Goal: Communication & Community: Ask a question

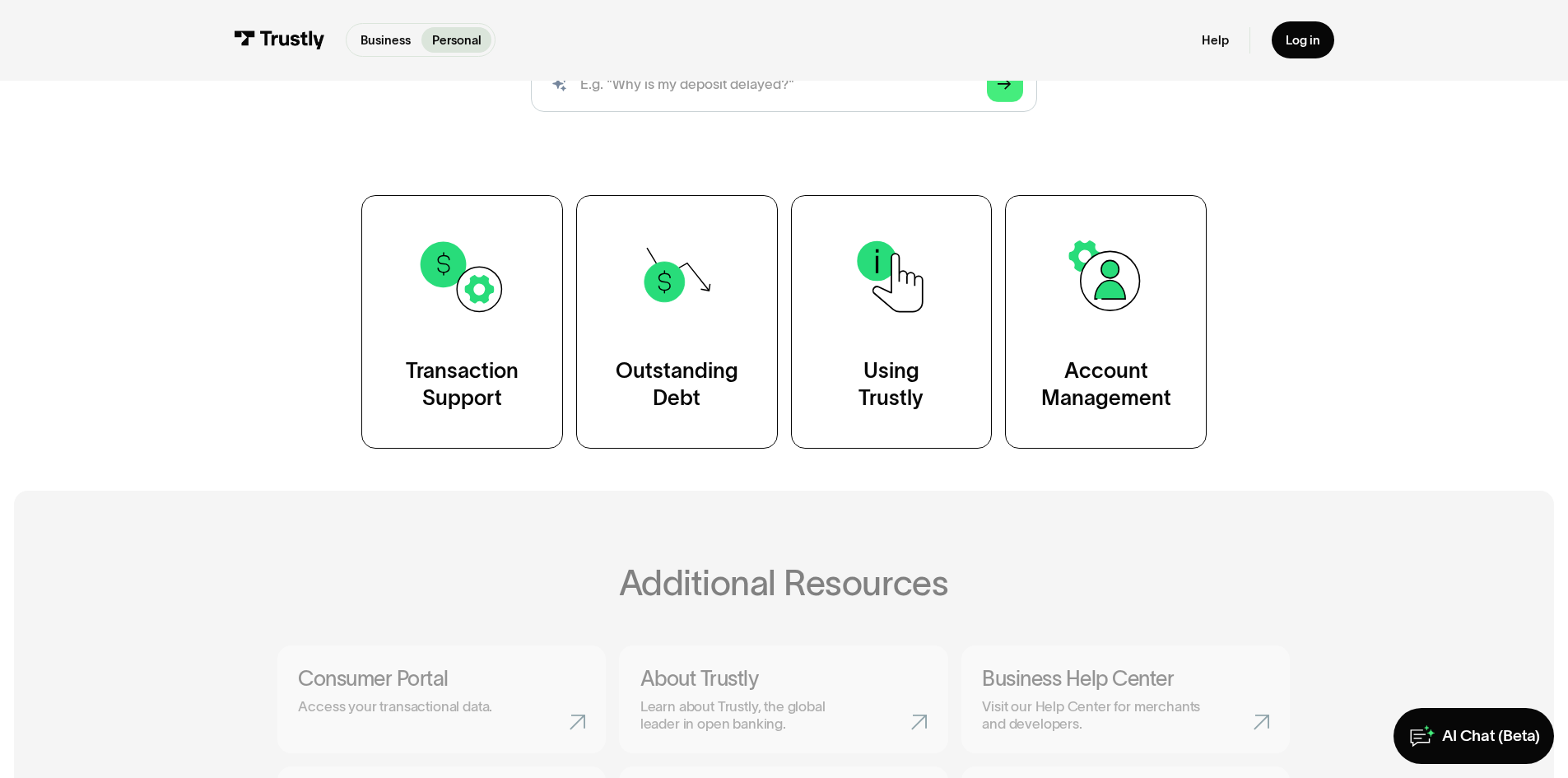
scroll to position [257, 0]
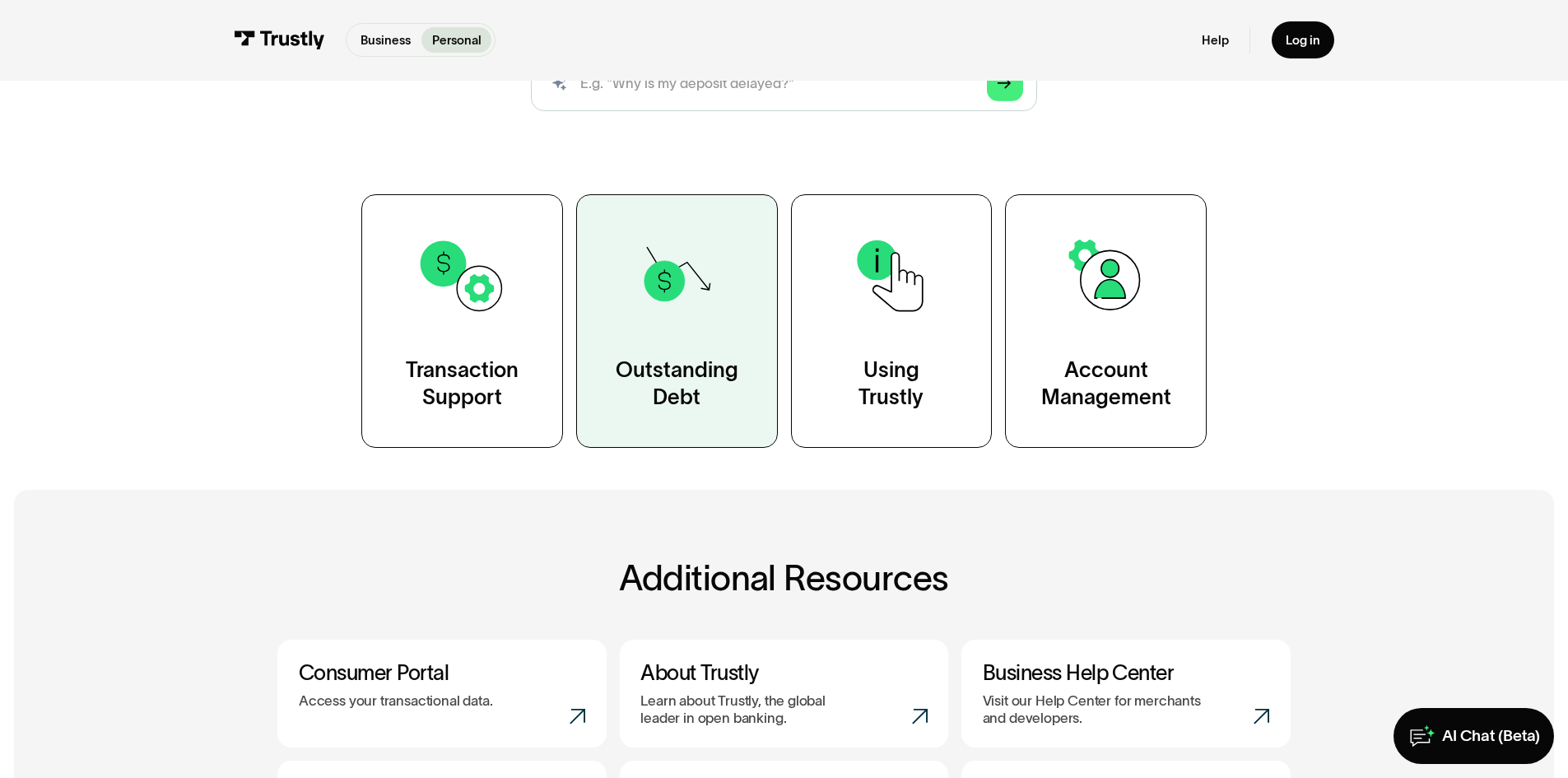
click at [766, 387] on link "Outstanding Debt" at bounding box center [677, 321] width 201 height 253
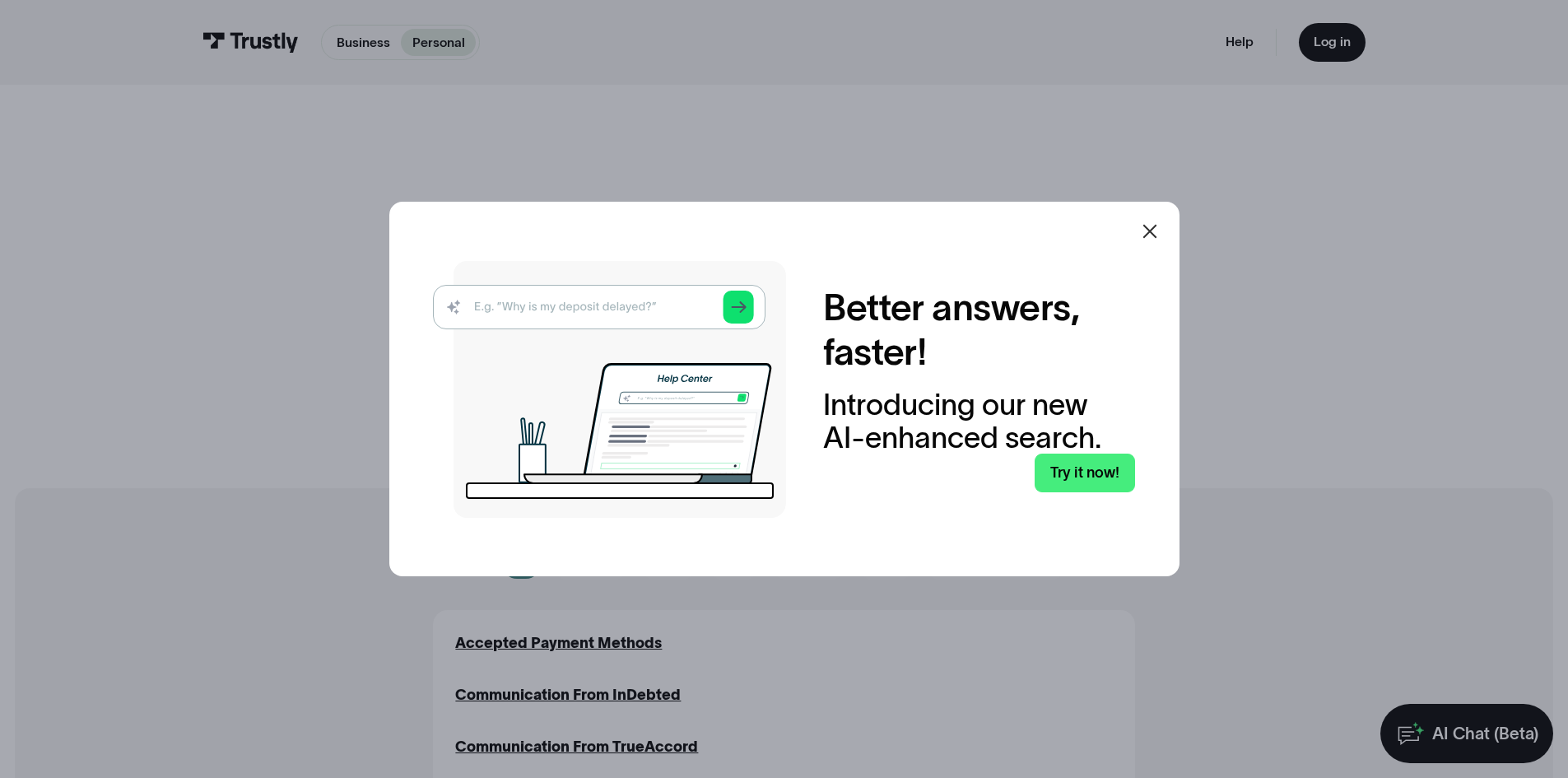
click at [1143, 233] on div at bounding box center [1150, 231] width 40 height 40
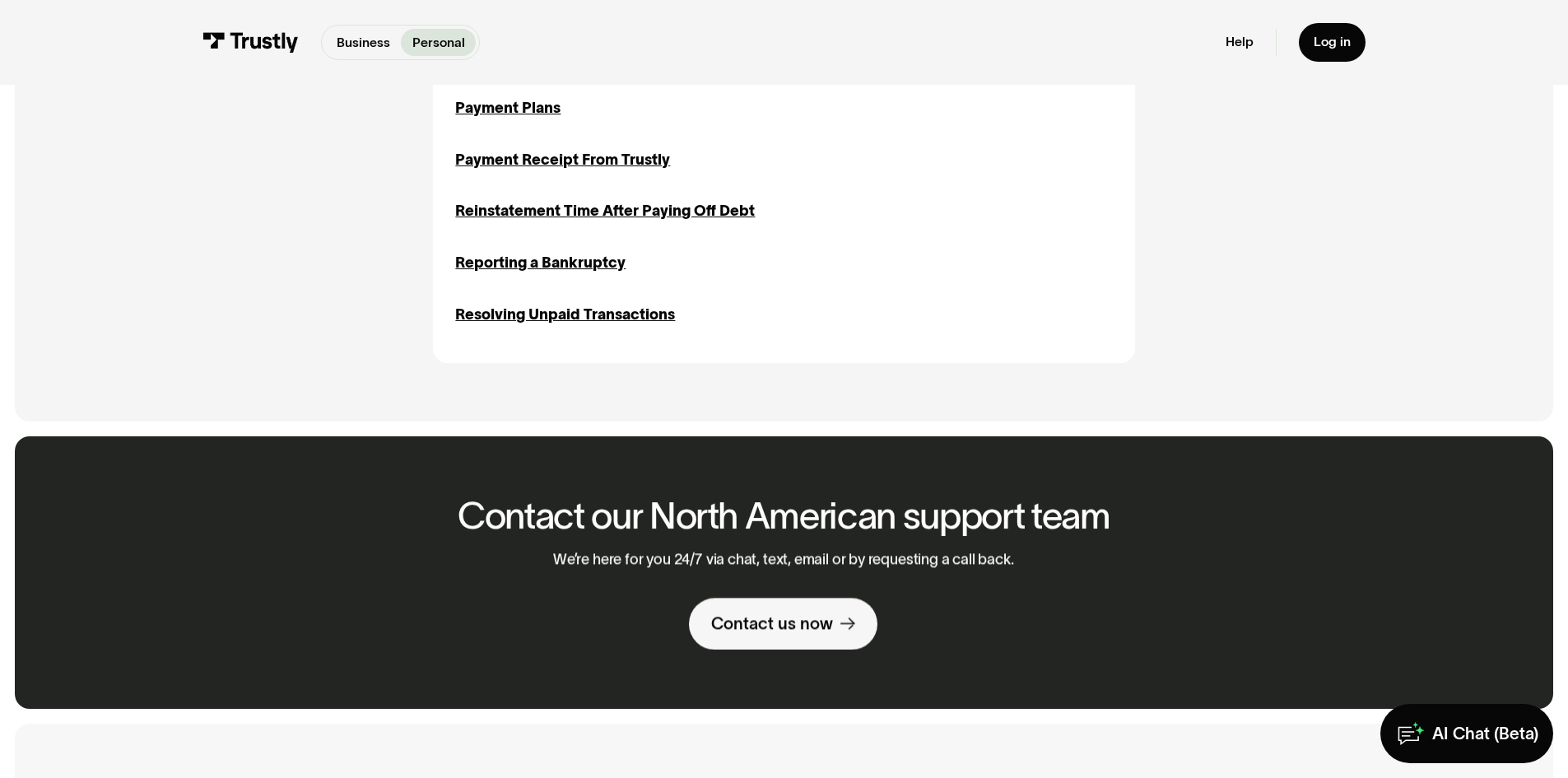
scroll to position [1105, 0]
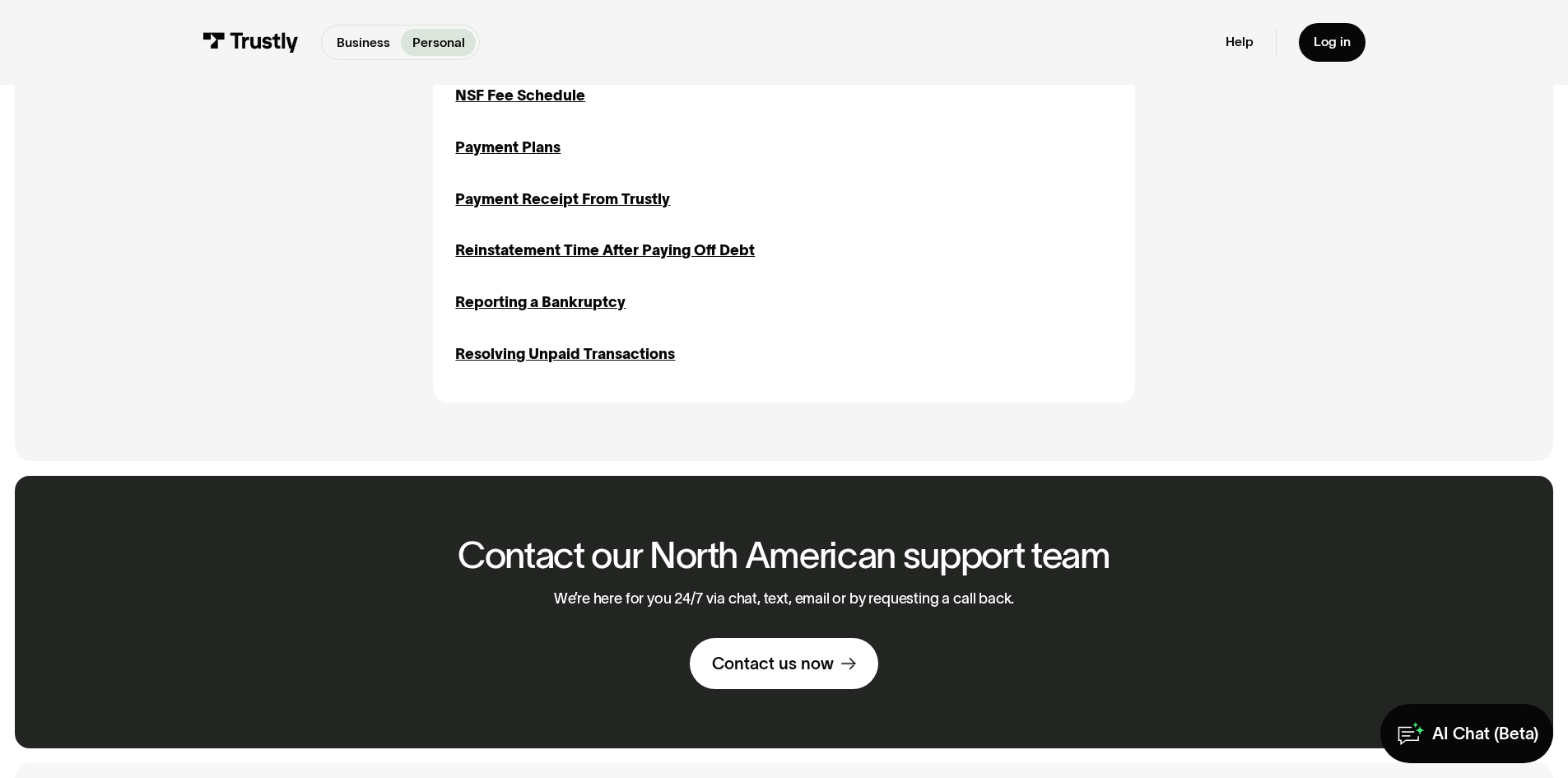
scroll to position [1101, 0]
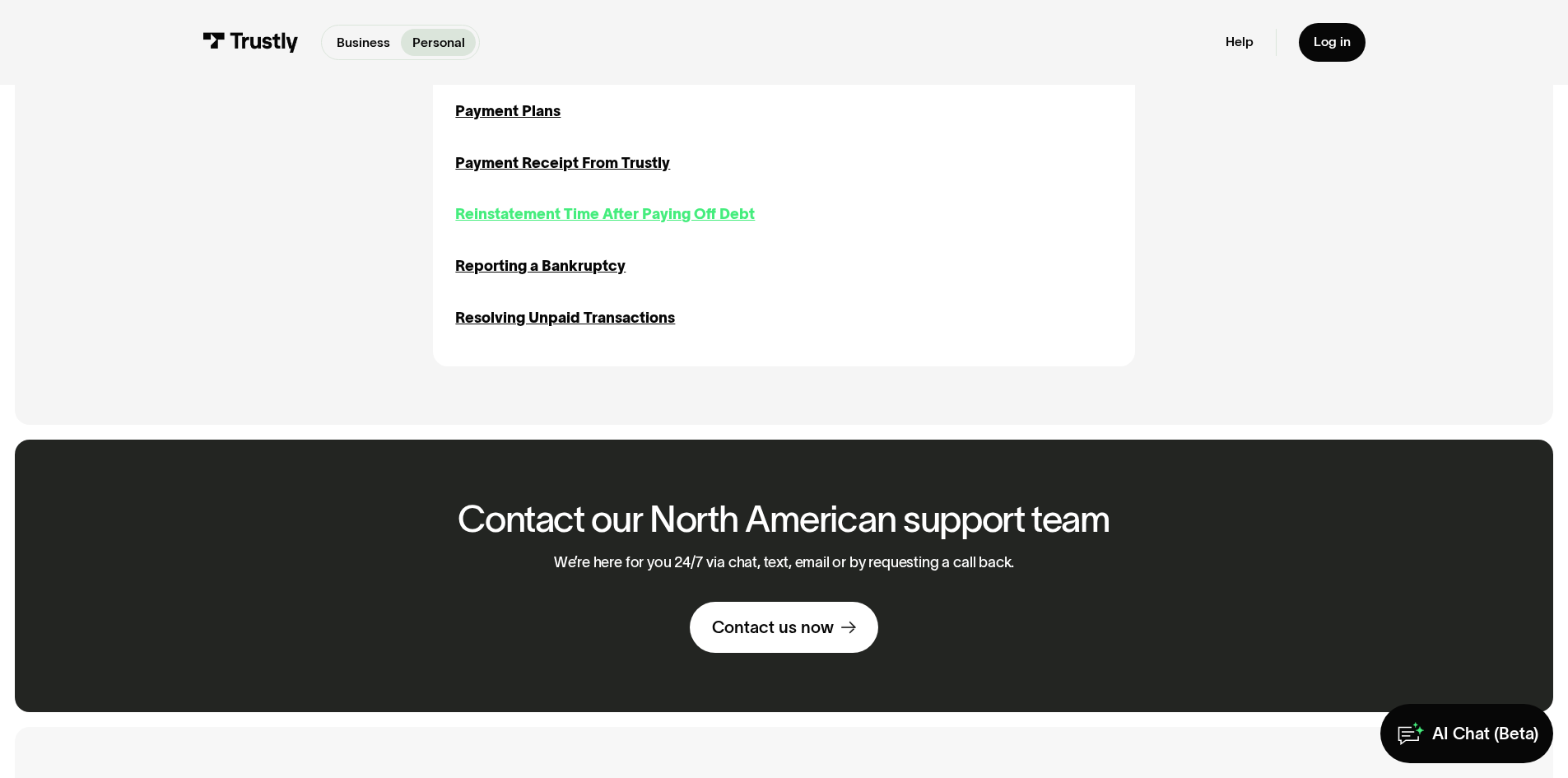
click at [582, 224] on div "Reinstatement Time After Paying Off Debt" at bounding box center [605, 214] width 299 height 22
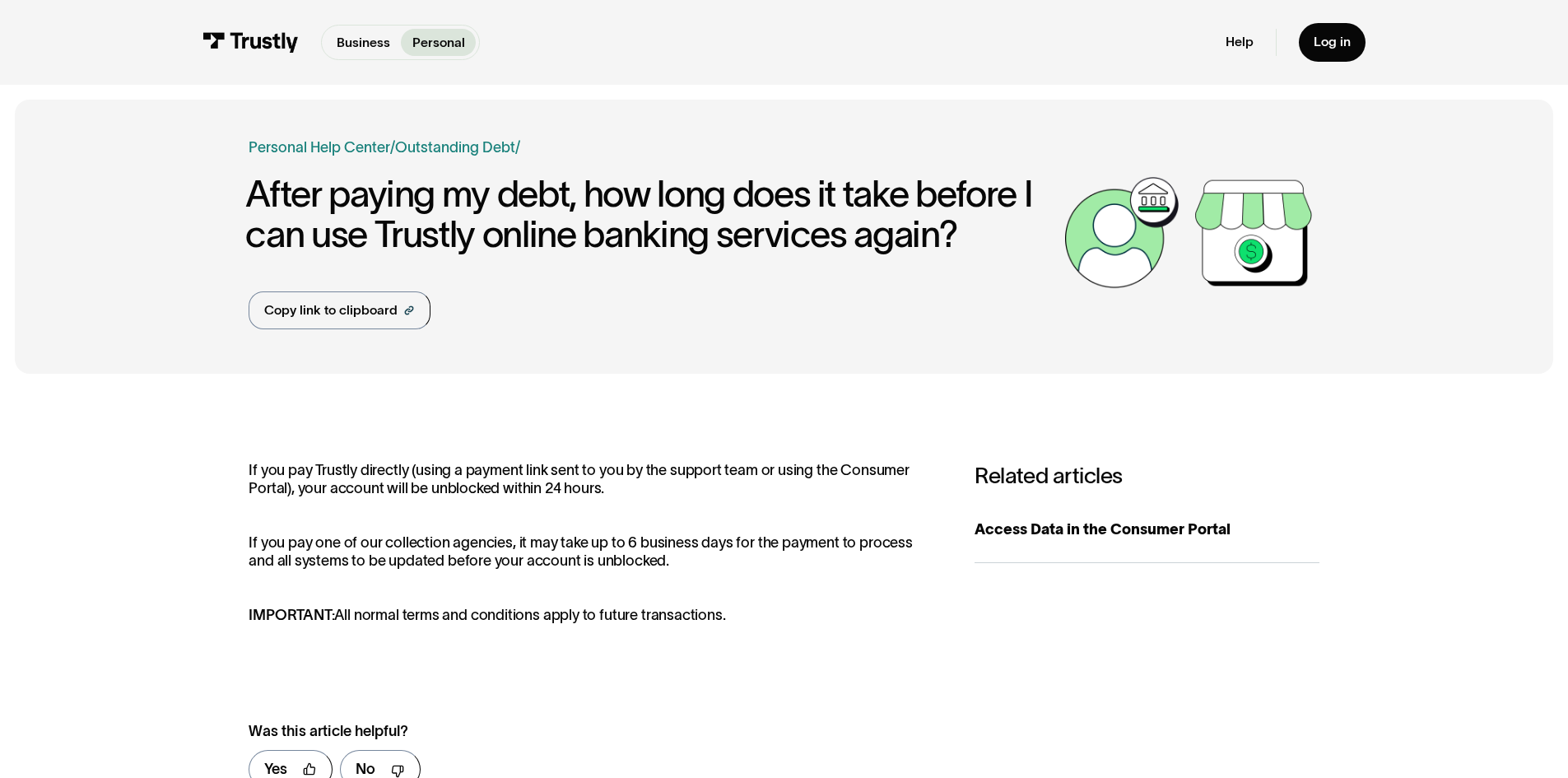
click at [242, 41] on img at bounding box center [250, 43] width 96 height 20
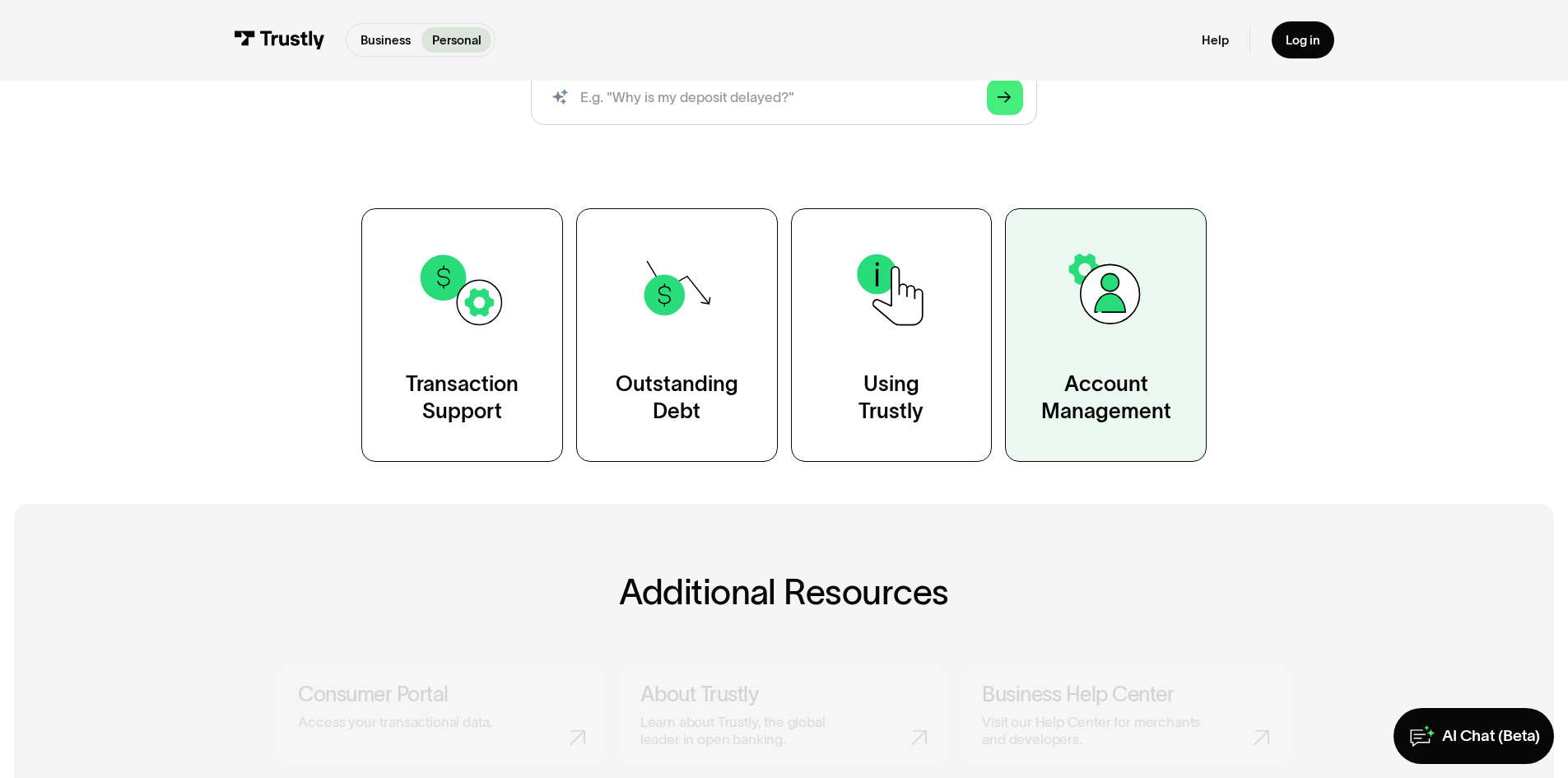
scroll to position [310, 0]
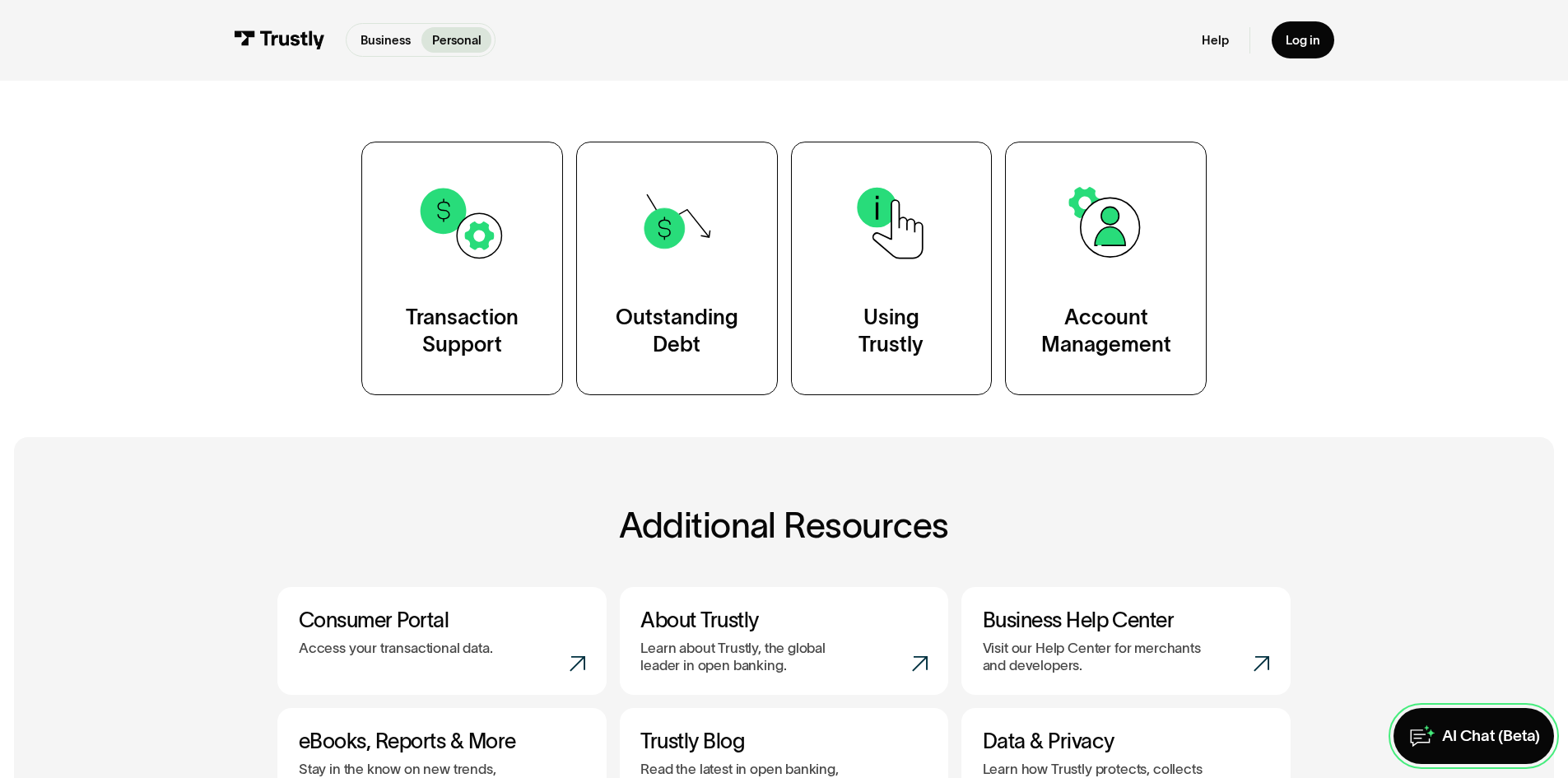
click at [1412, 731] on icon at bounding box center [1420, 738] width 18 height 16
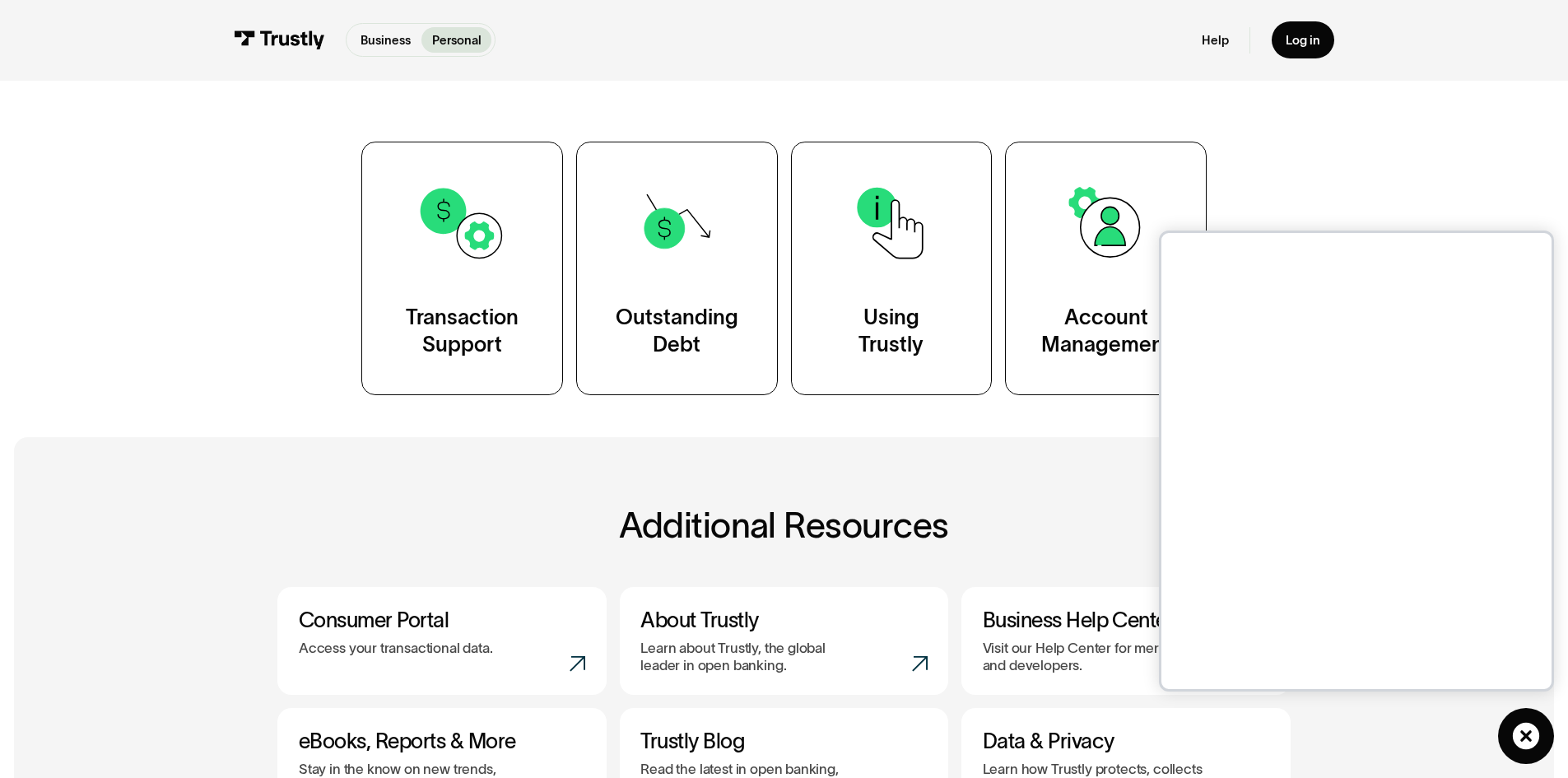
click at [1328, 180] on div "Personal Help Center AI-powered search ( 1 / 4 ) Type your question and our sma…" at bounding box center [784, 87] width 1568 height 614
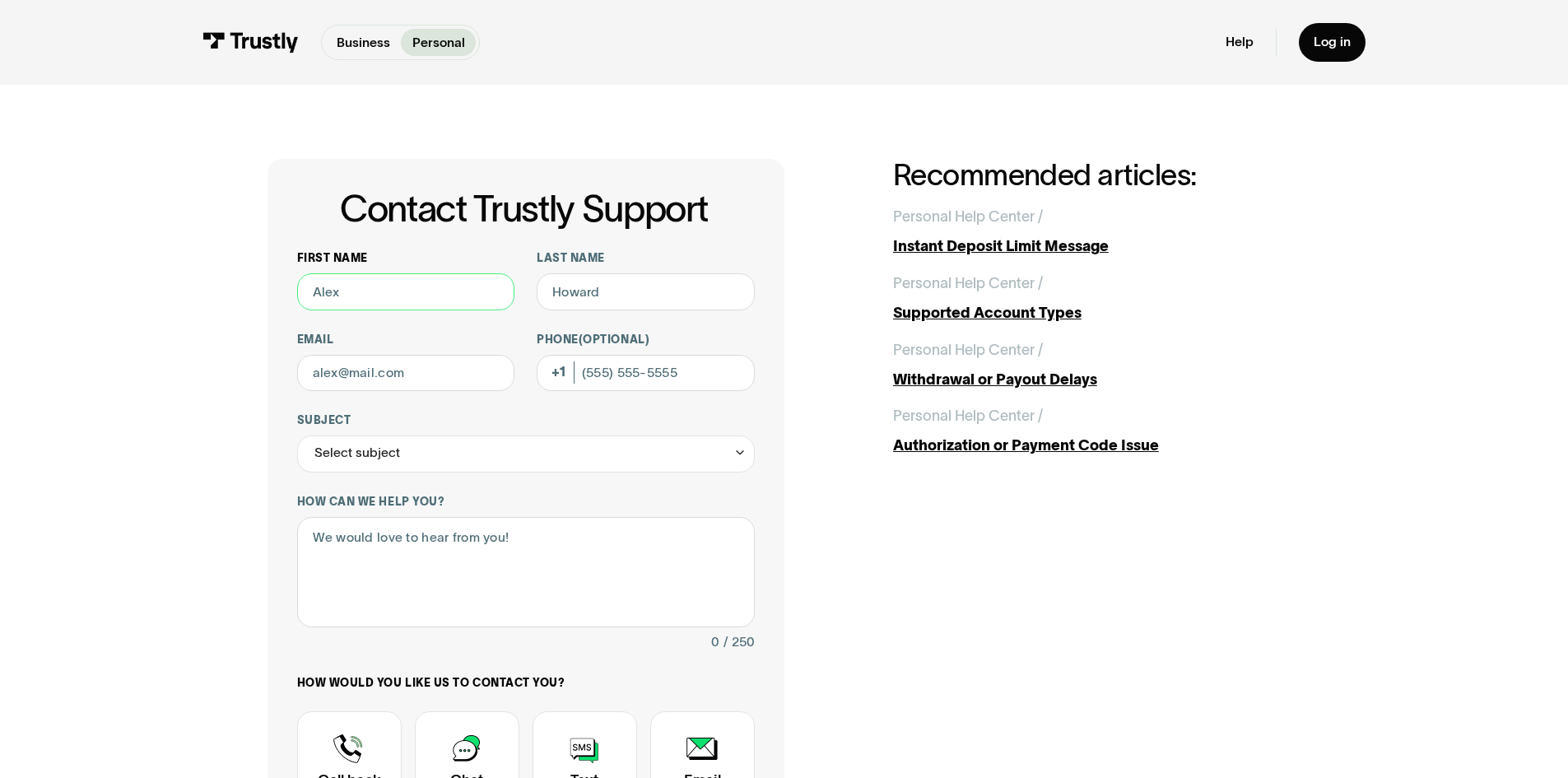
click at [439, 299] on input "First name" at bounding box center [406, 292] width 218 height 37
type input "chanoch"
type input "[PERSON_NAME]"
type input "[EMAIL_ADDRESS][DOMAIN_NAME]"
type input "[PHONE_NUMBER]"
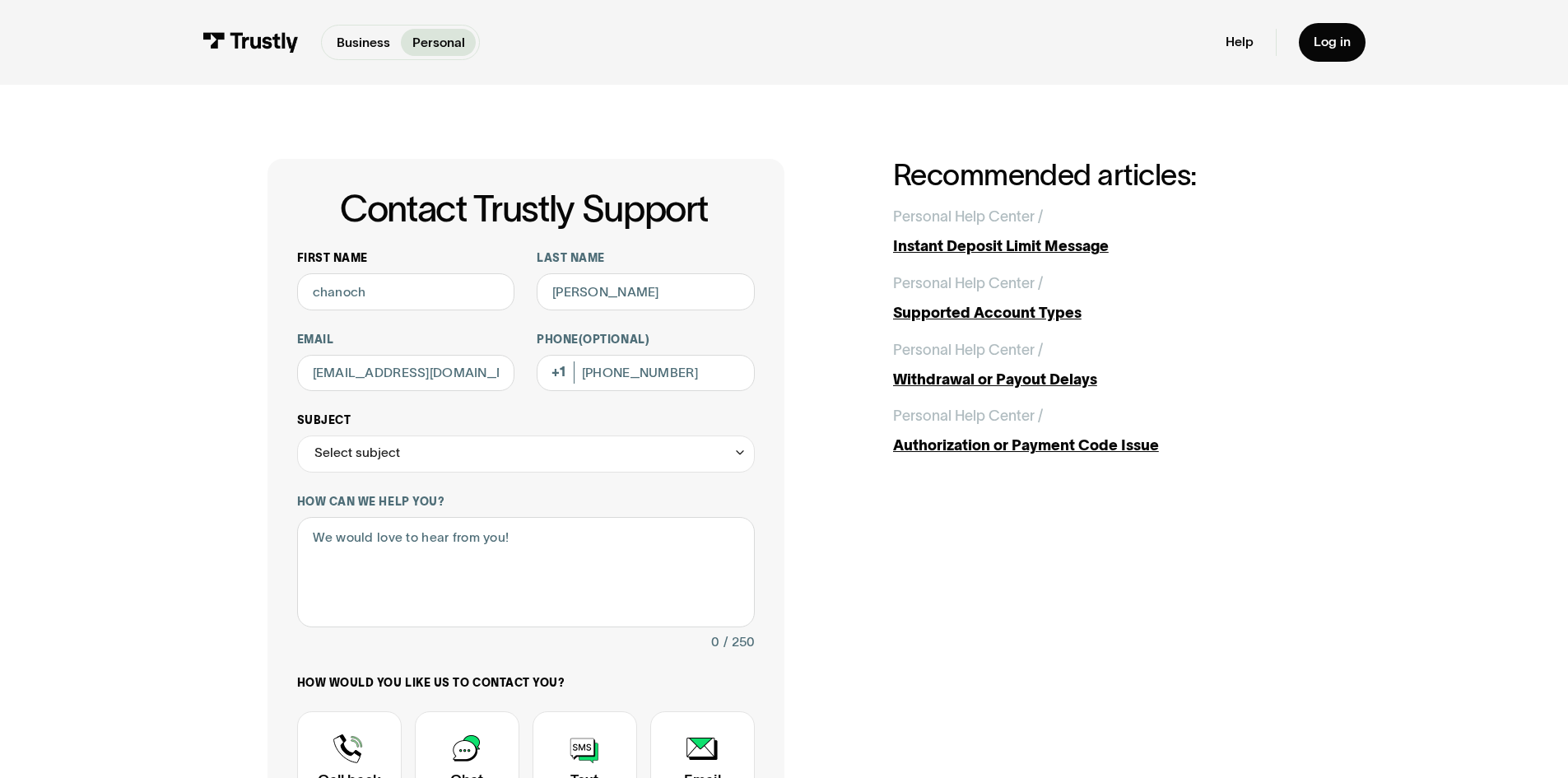
click at [415, 463] on div "Select subject" at bounding box center [526, 455] width 458 height 37
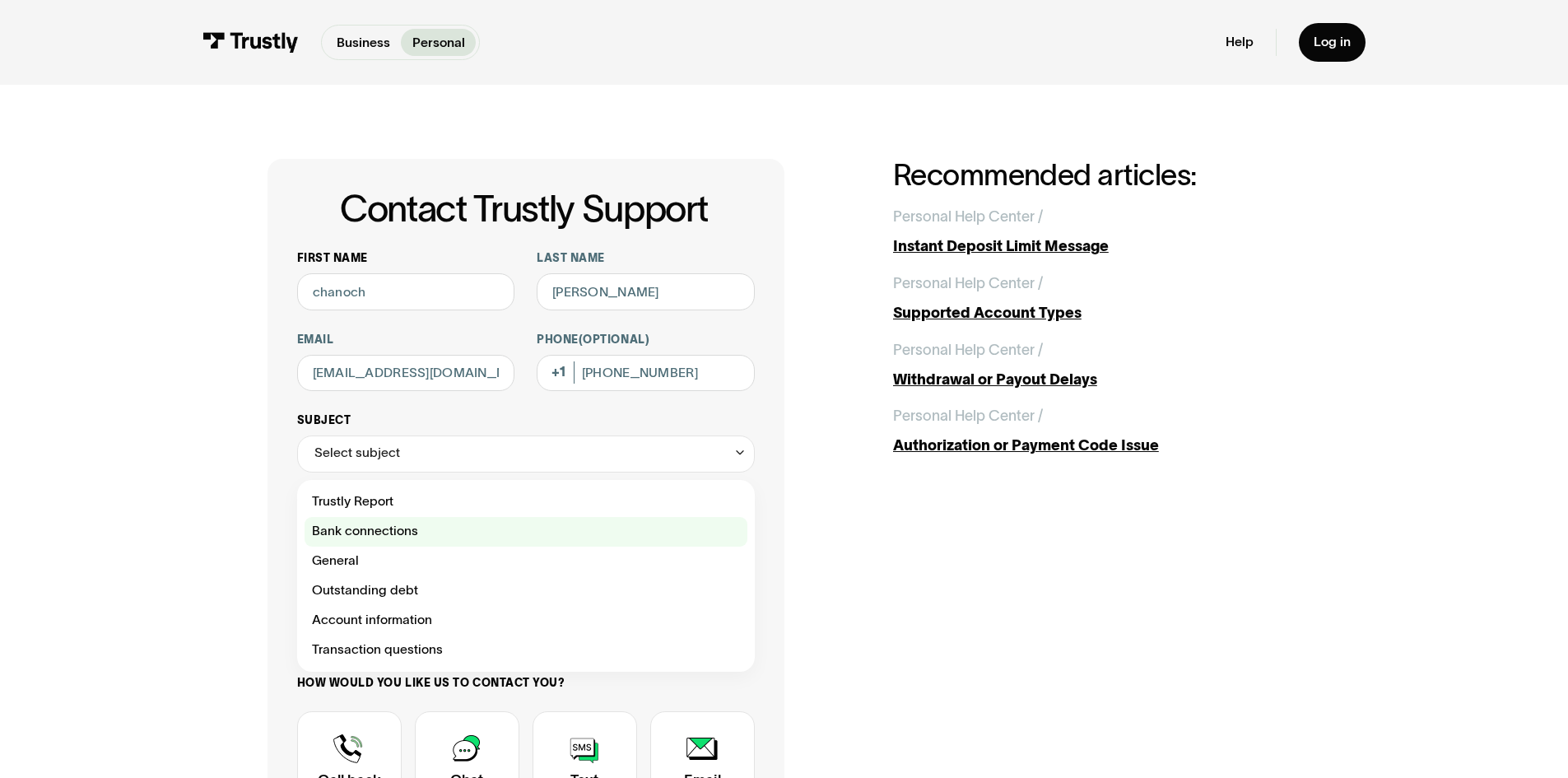
click at [380, 527] on div "Contact Trustly Support" at bounding box center [526, 532] width 443 height 30
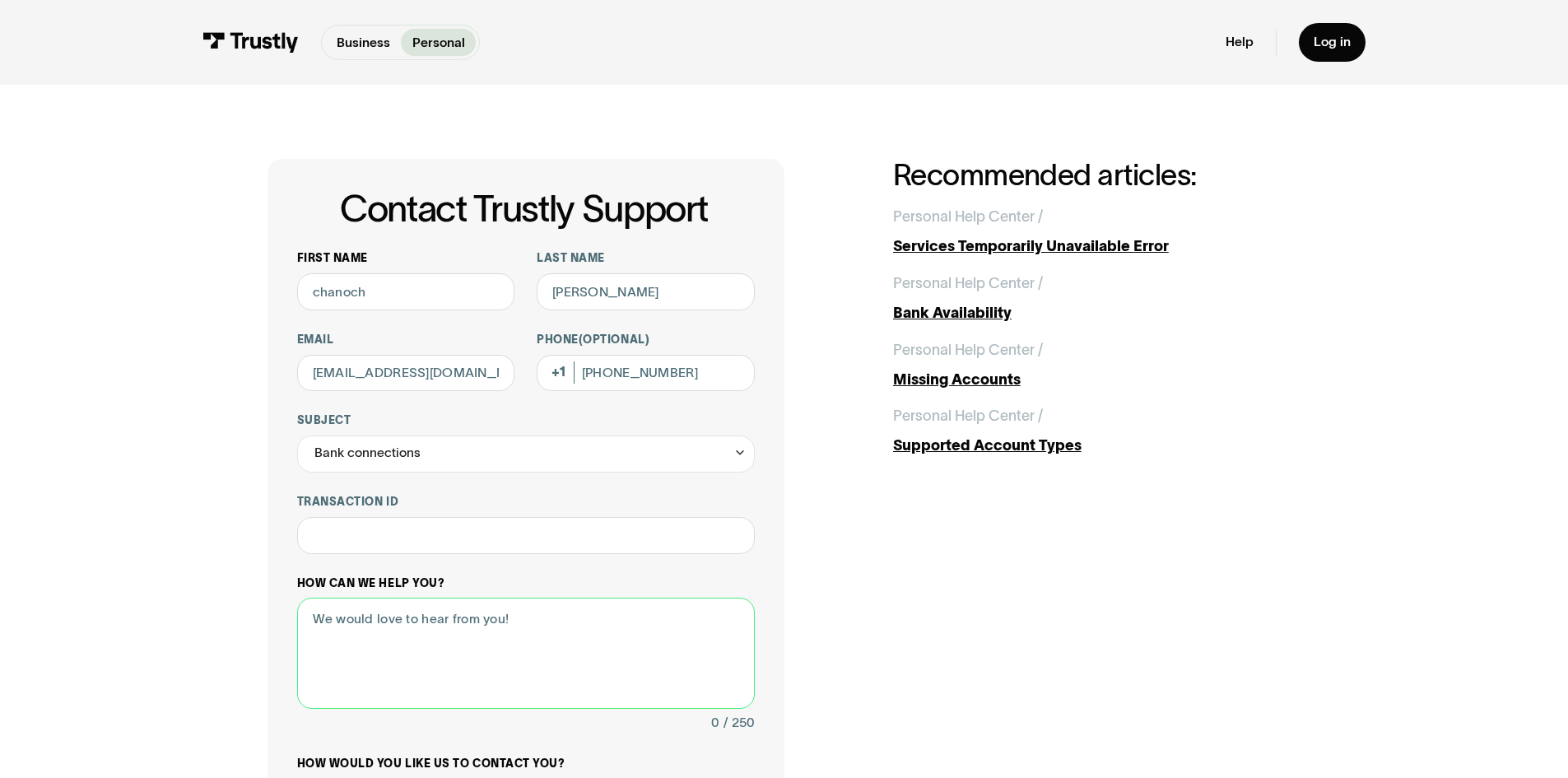
click at [366, 611] on textarea "How can we help you?" at bounding box center [526, 653] width 458 height 111
click at [403, 436] on div "**********" at bounding box center [526, 443] width 458 height 59
click at [401, 444] on div "Bank connections" at bounding box center [367, 454] width 106 height 22
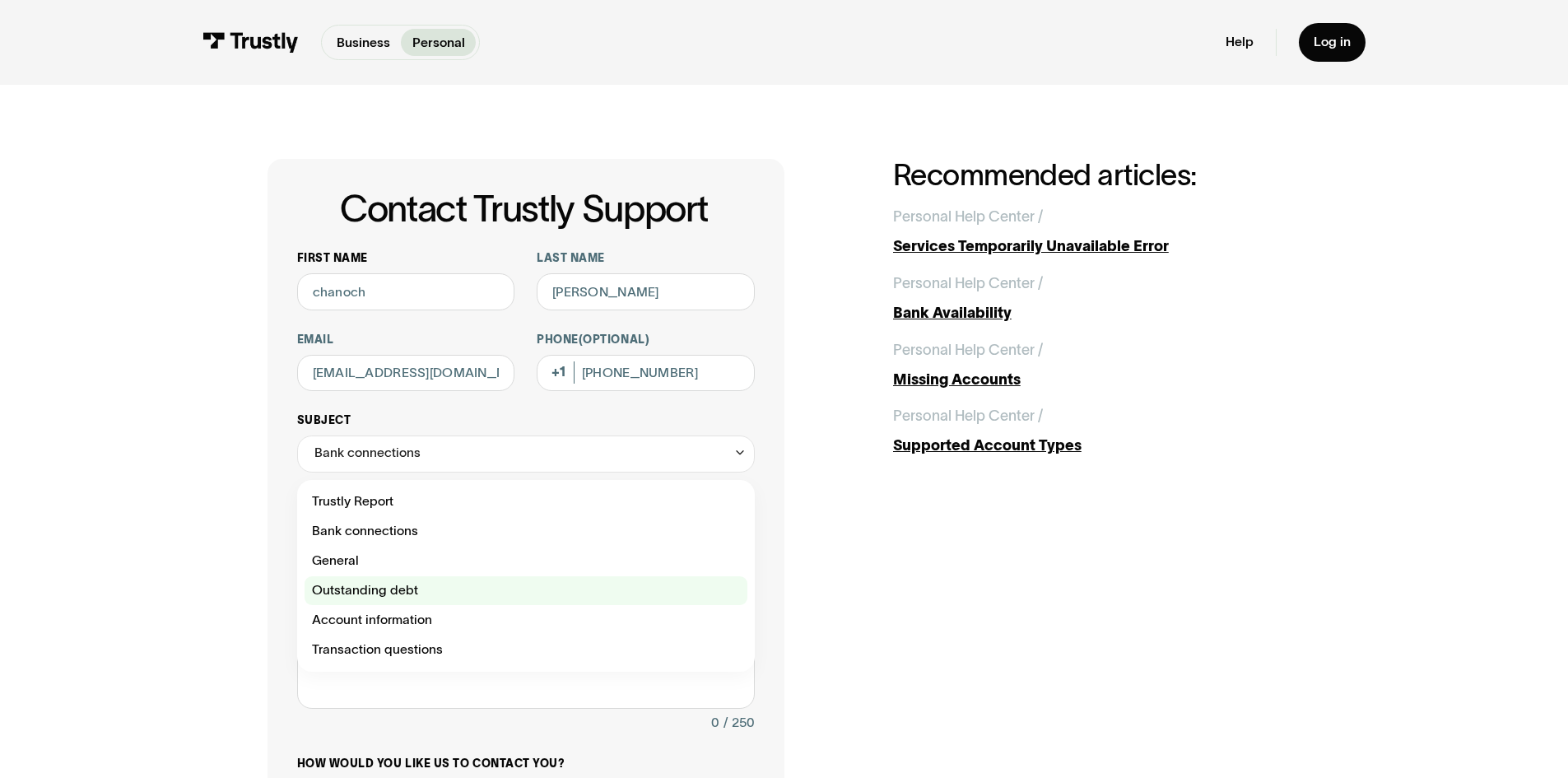
click at [368, 599] on div "Contact Trustly Support" at bounding box center [526, 591] width 443 height 30
type input "**********"
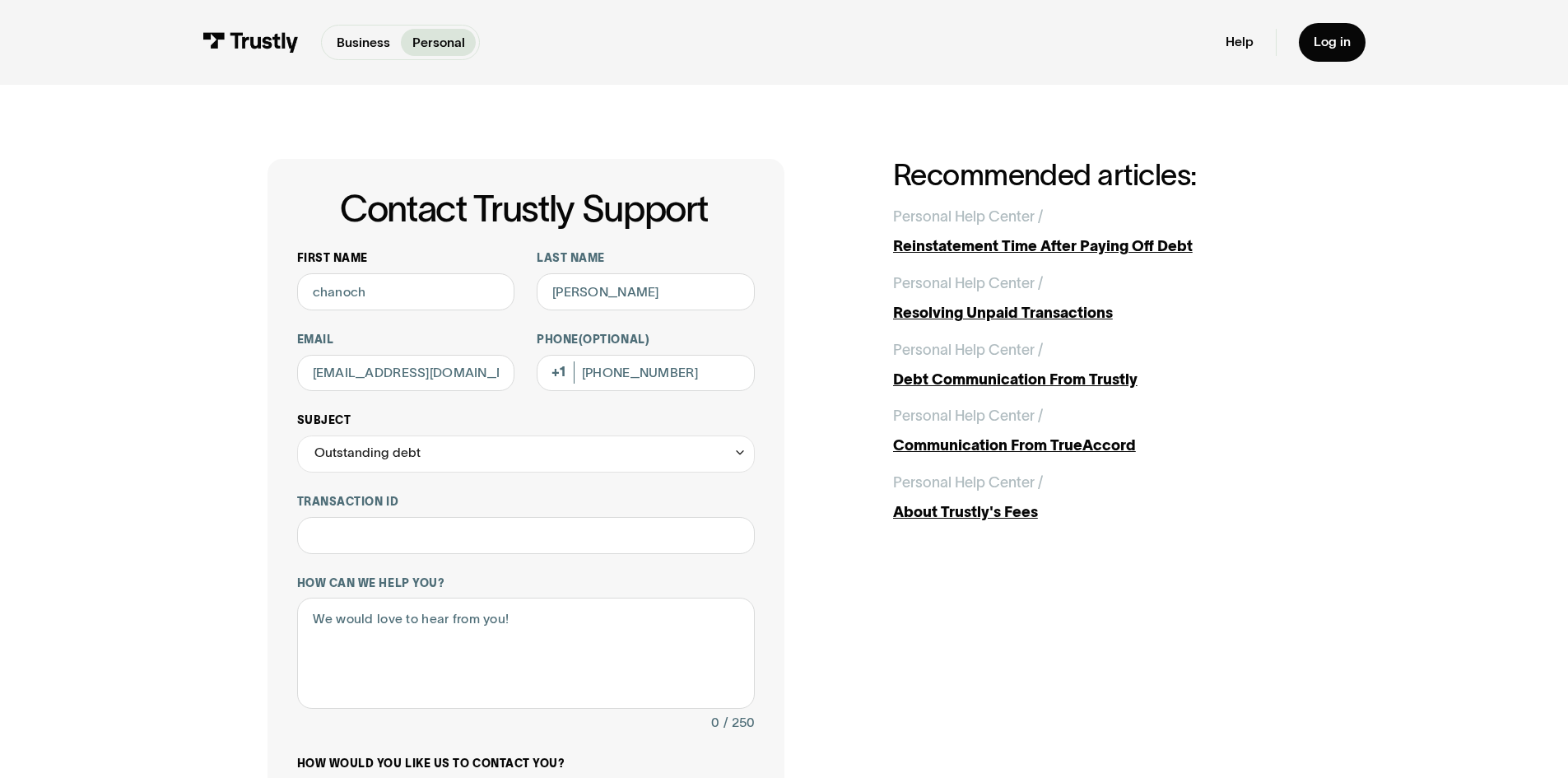
scroll to position [102, 0]
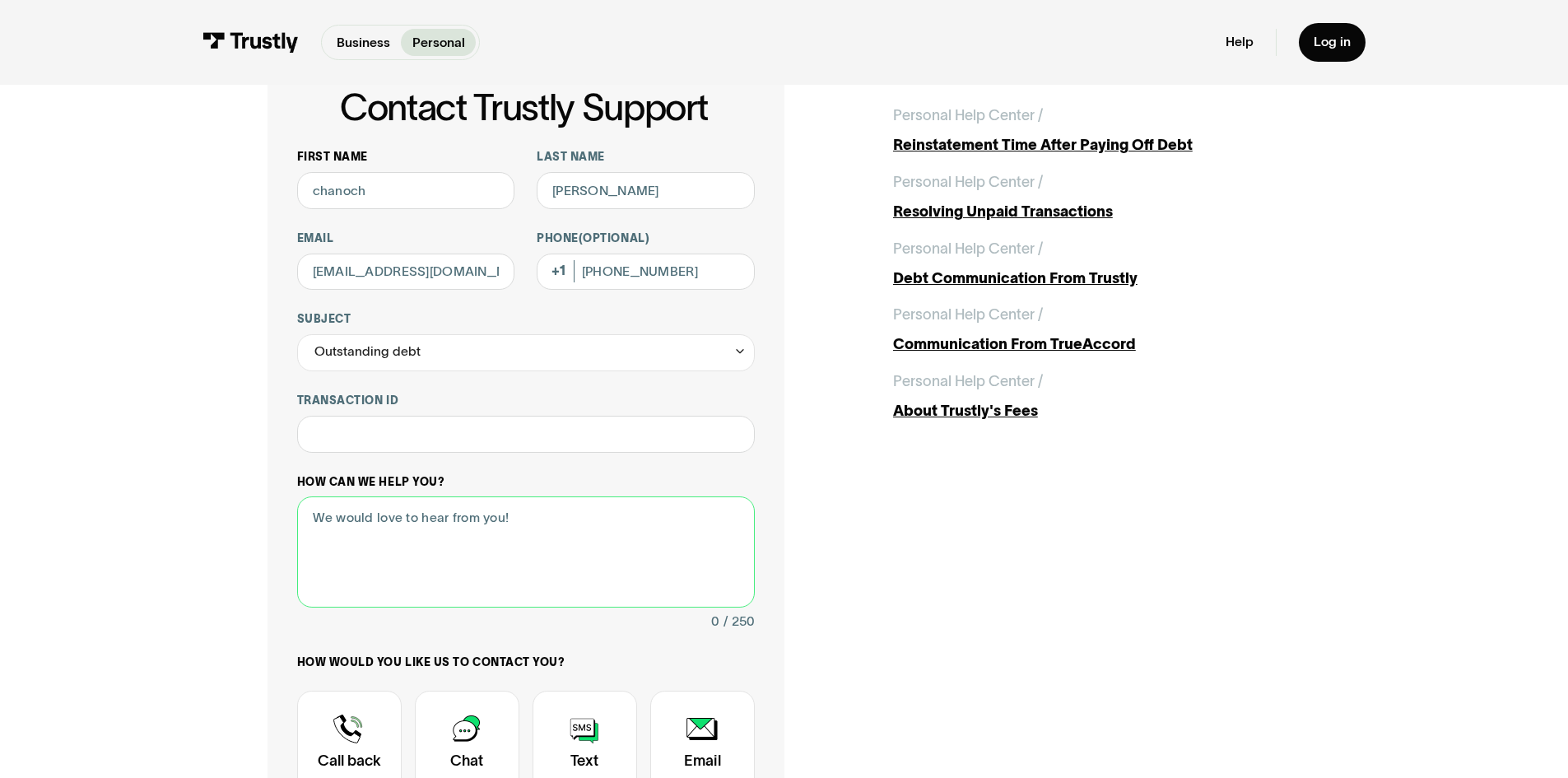
click at [374, 565] on textarea "How can we help you?" at bounding box center [526, 552] width 458 height 111
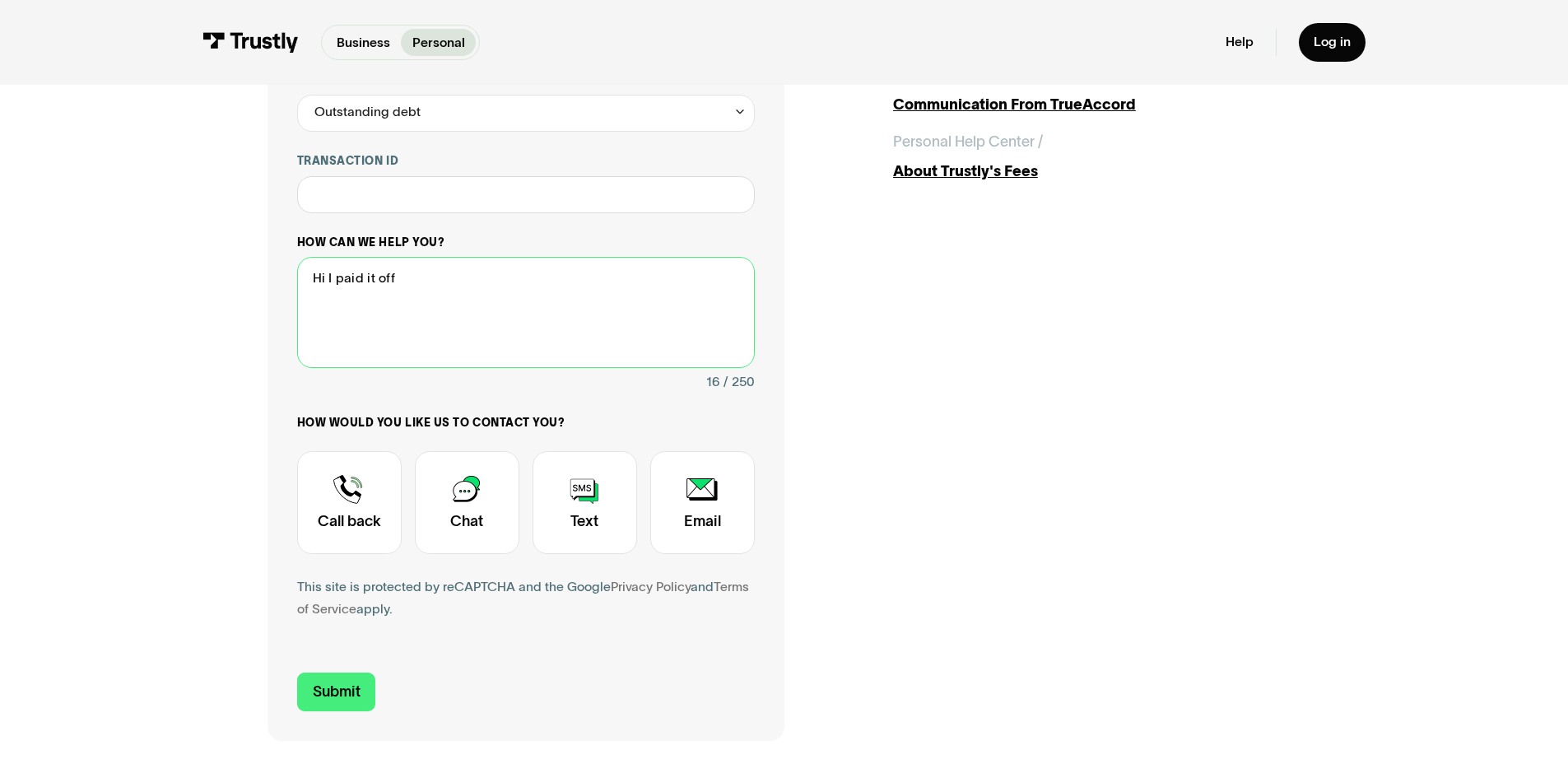
scroll to position [345, 0]
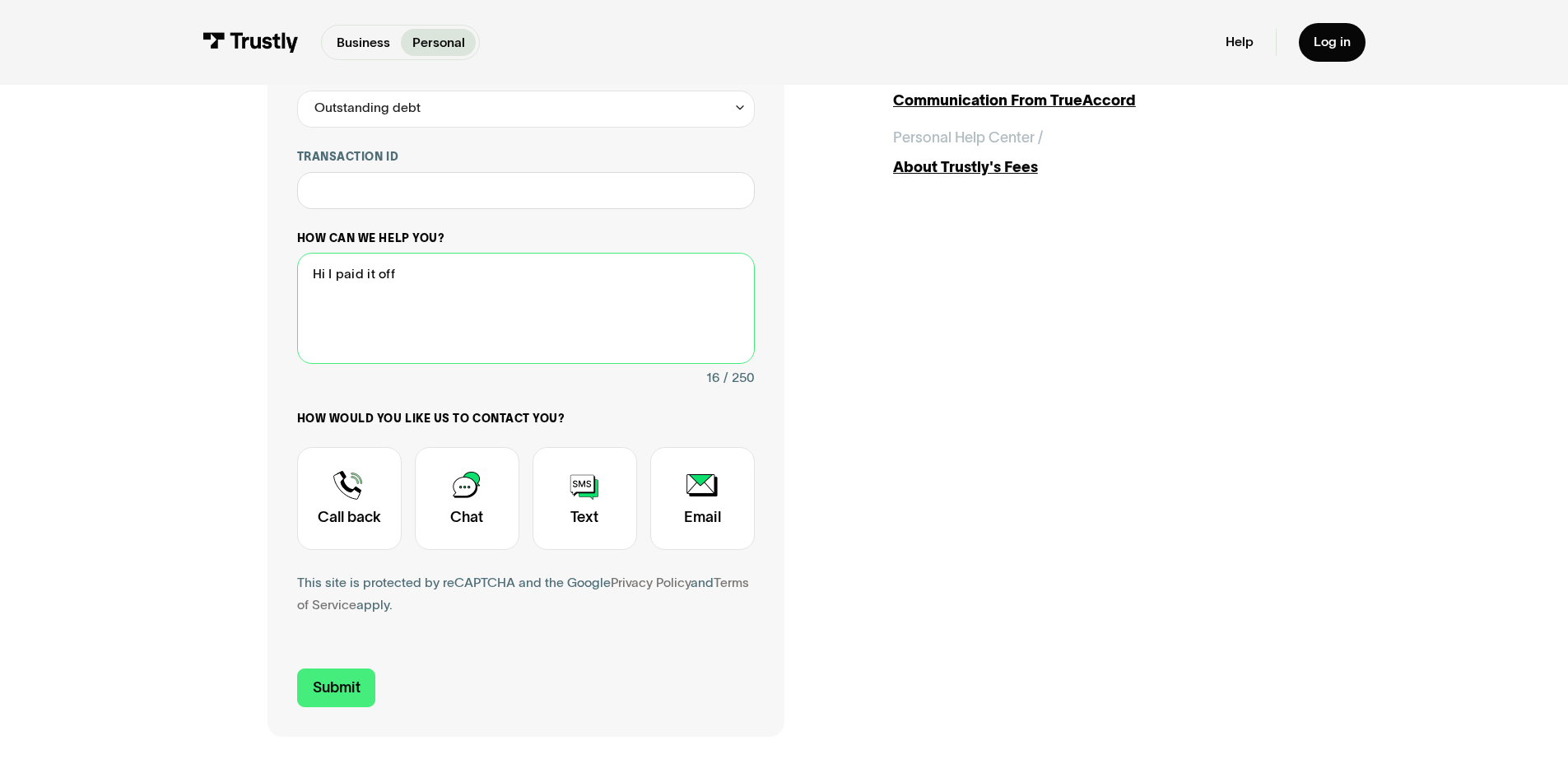
click at [476, 314] on textarea "Hi I paid it off" at bounding box center [526, 309] width 458 height 111
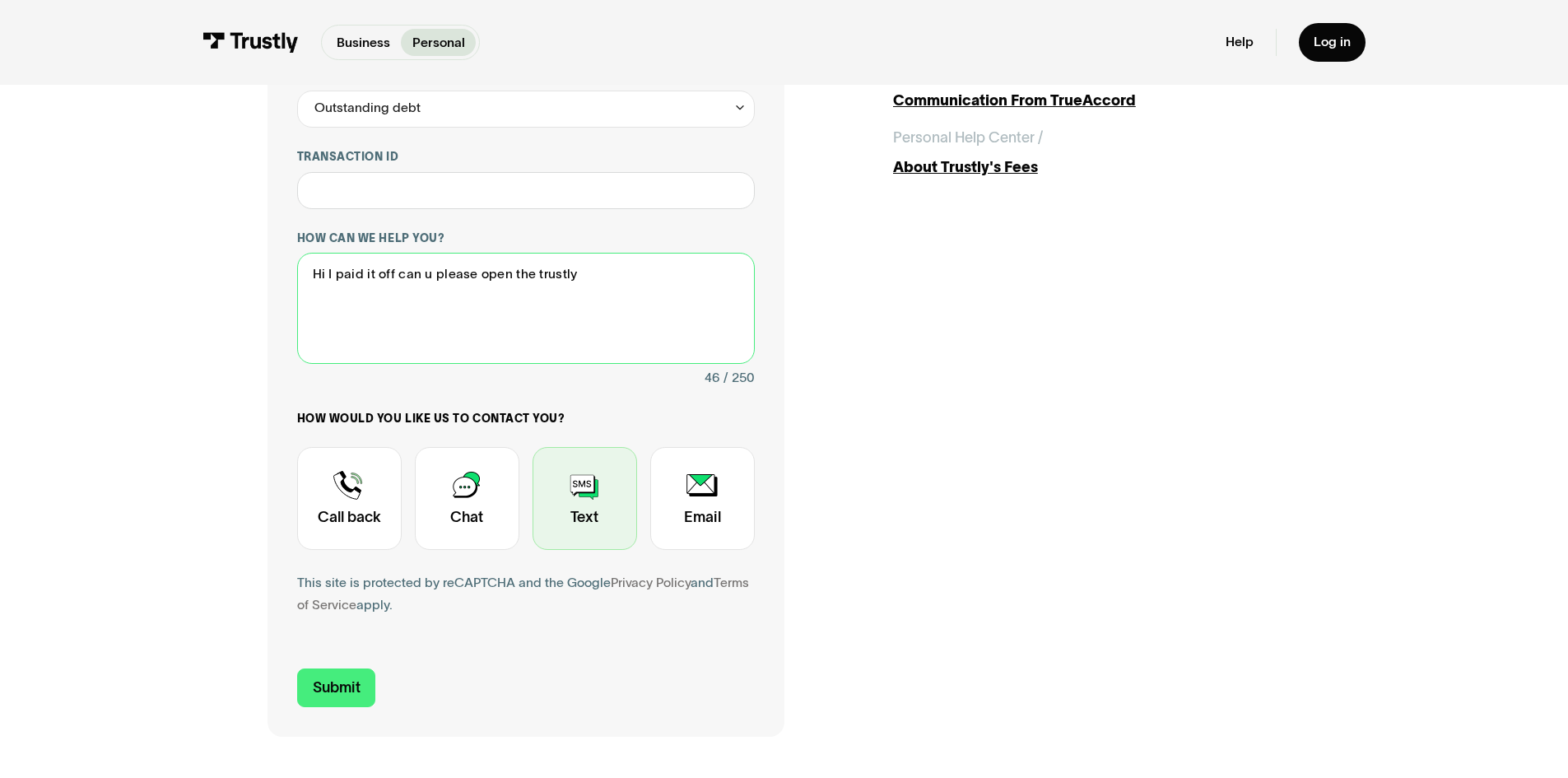
type textarea "Hi I paid it off can u please open the trustly"
click at [572, 514] on div "Contact Trustly Support" at bounding box center [585, 498] width 104 height 103
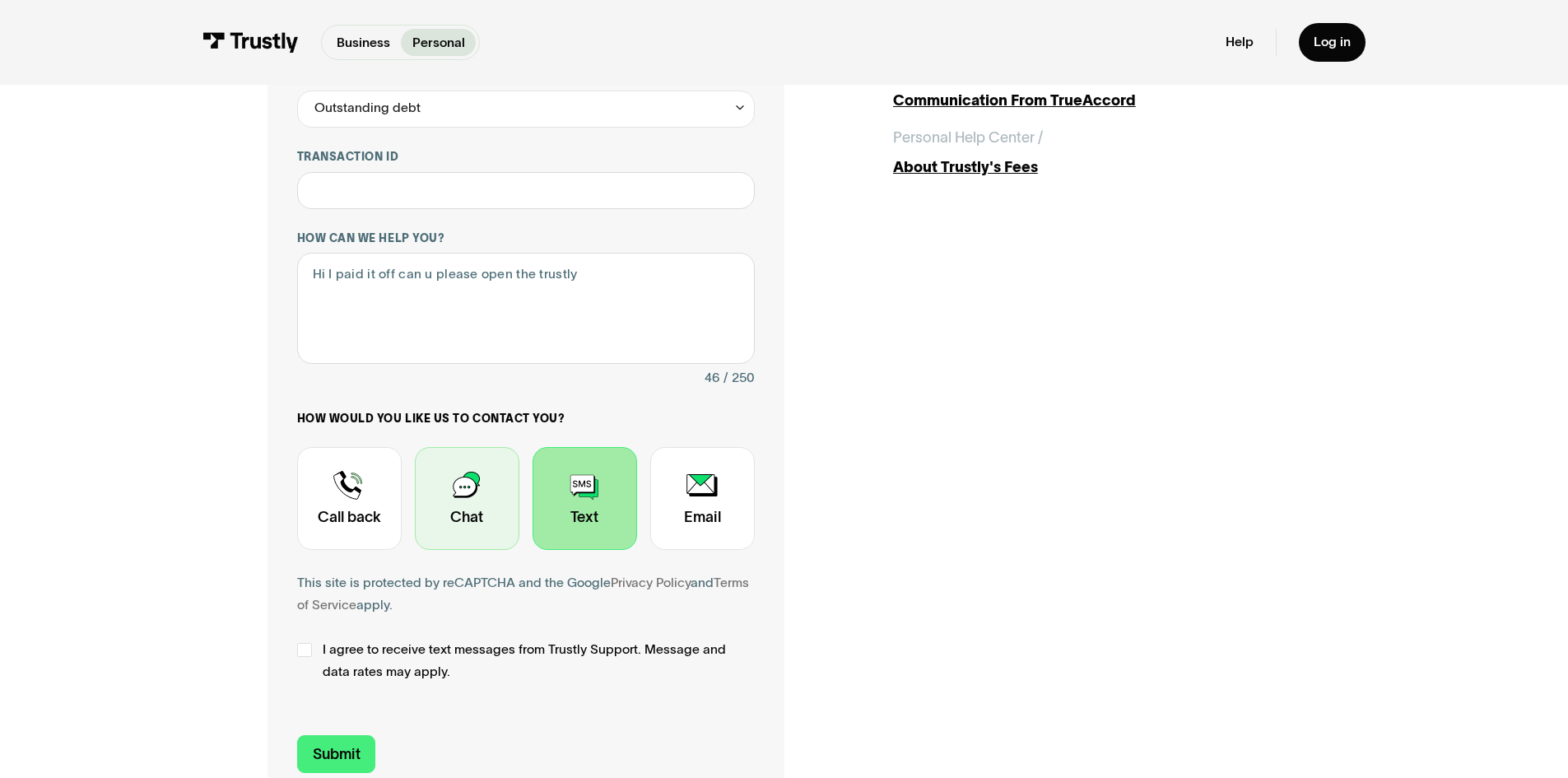
click at [477, 513] on div "Contact Trustly Support" at bounding box center [466, 498] width 104 height 103
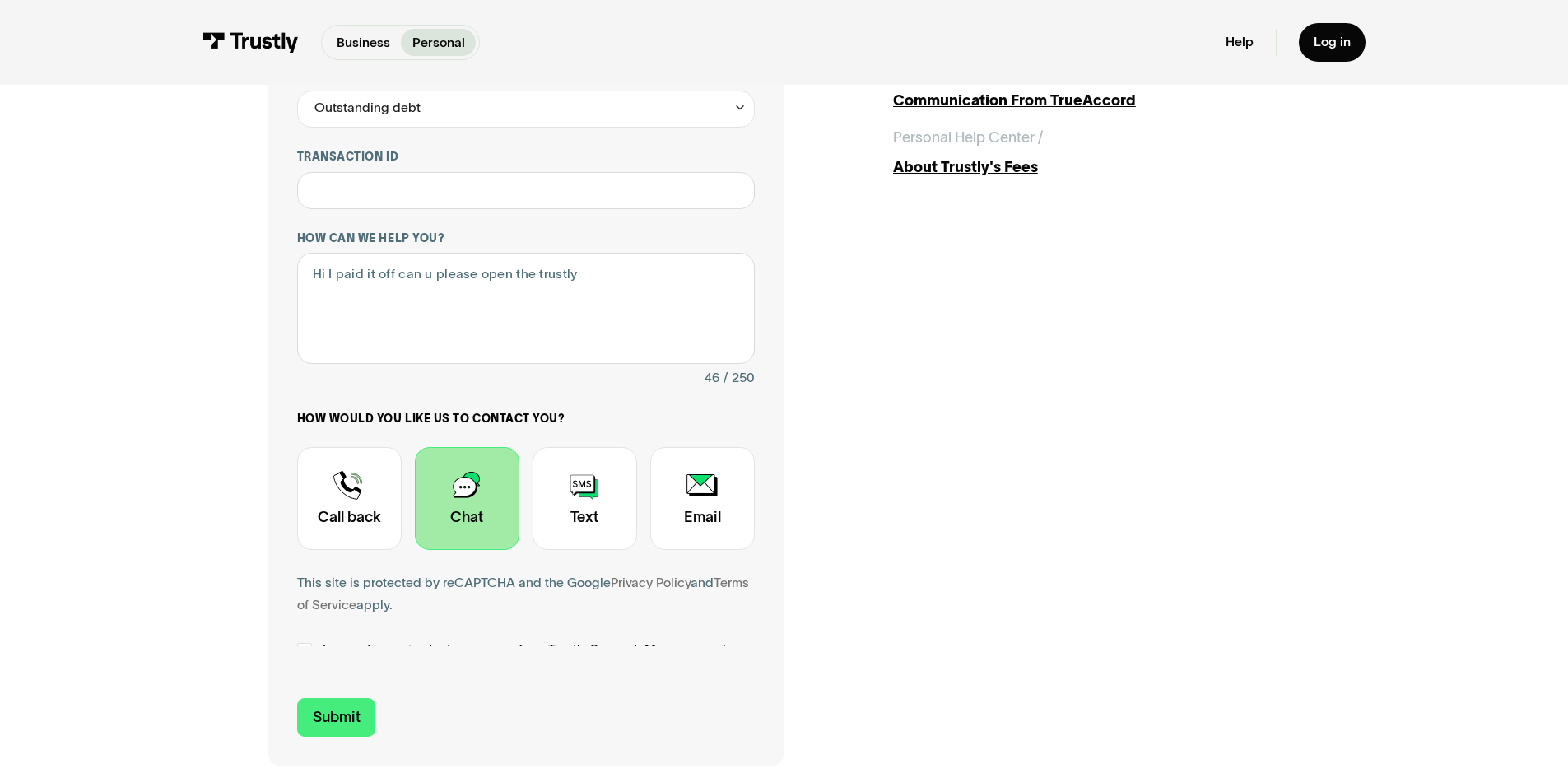
scroll to position [437, 0]
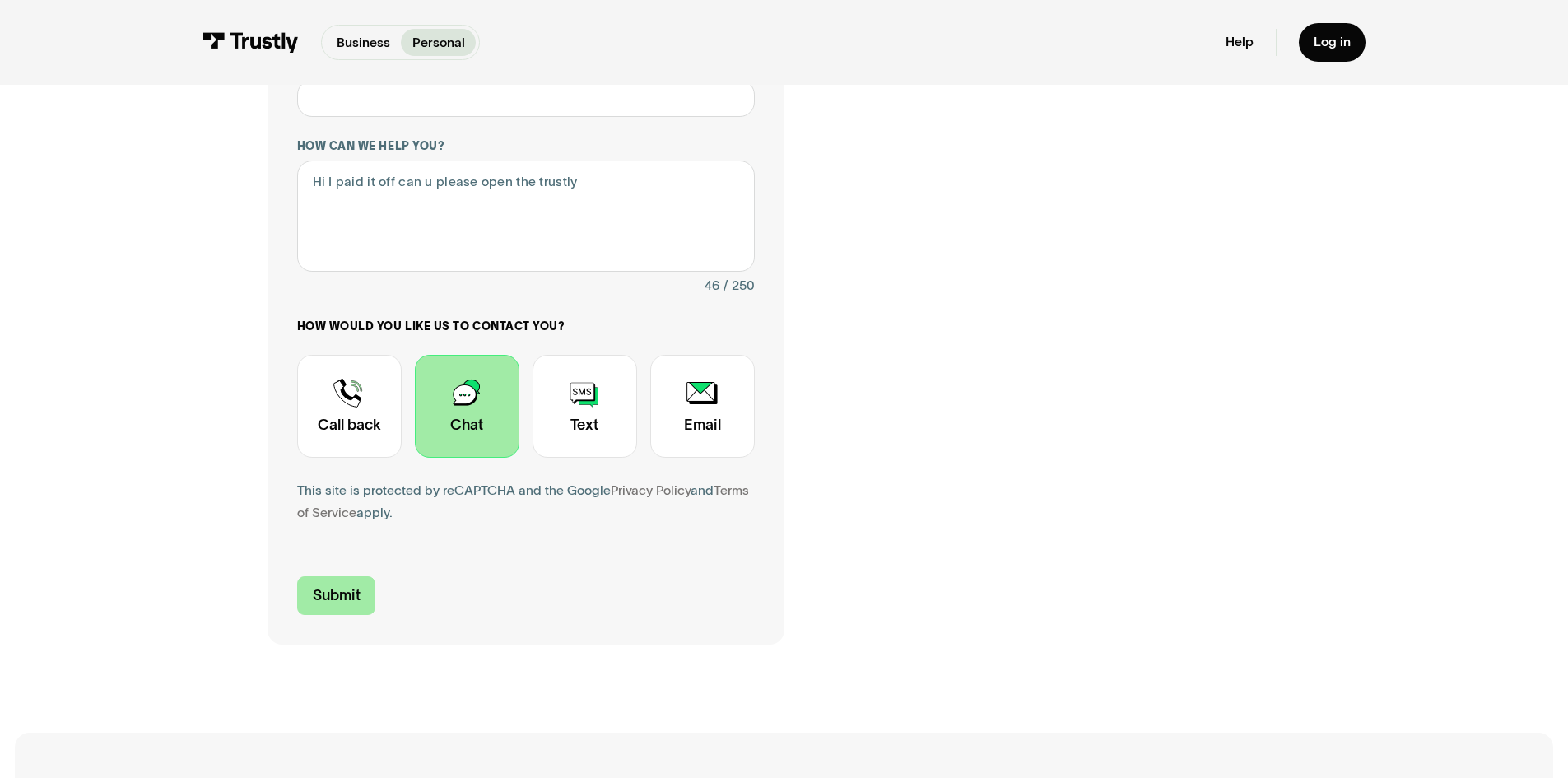
click at [331, 604] on input "Submit" at bounding box center [337, 596] width 79 height 39
type input "[PHONE_NUMBER]"
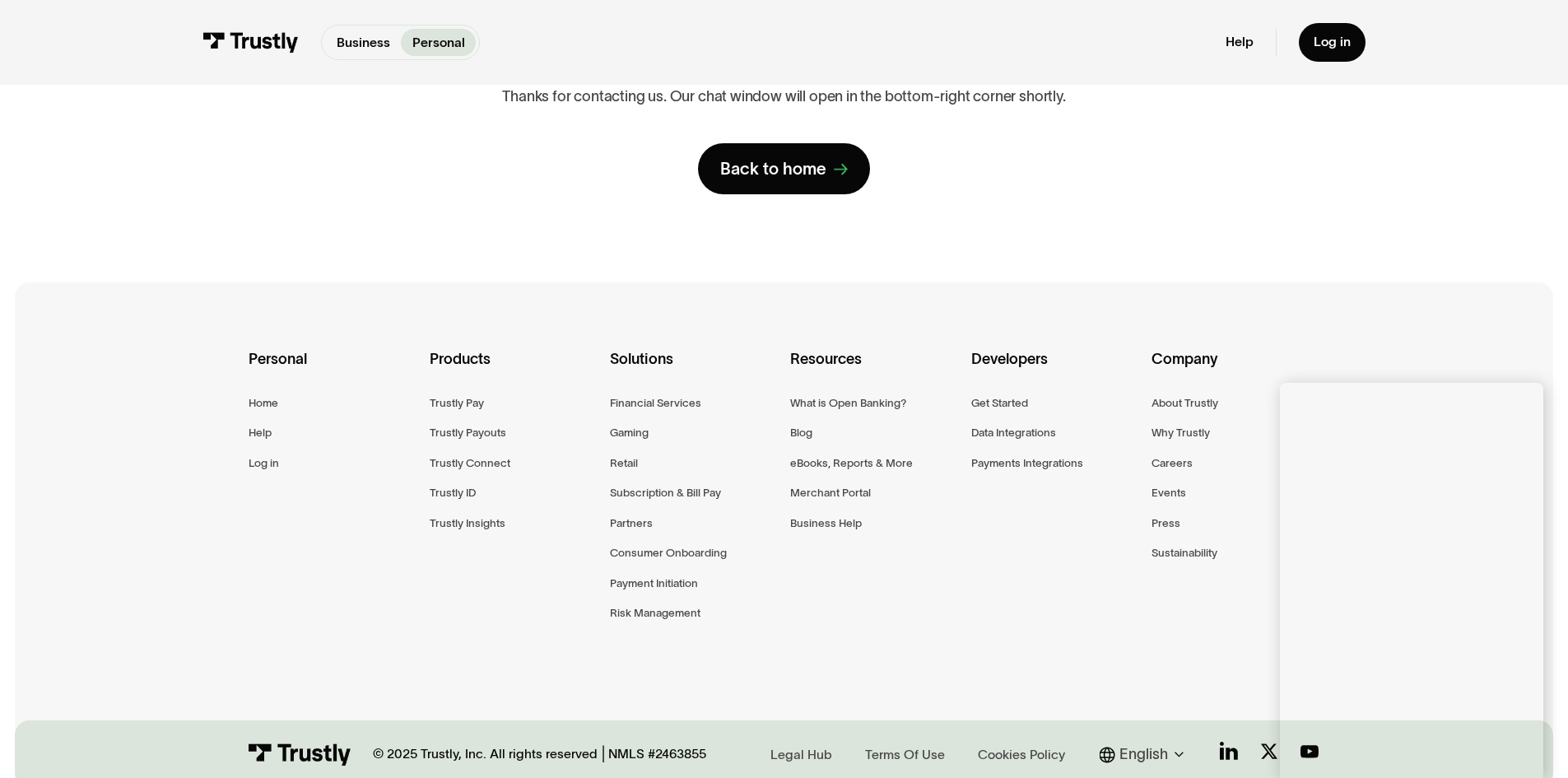
scroll to position [0, 0]
